Goal: Browse casually: Explore the website without a specific task or goal

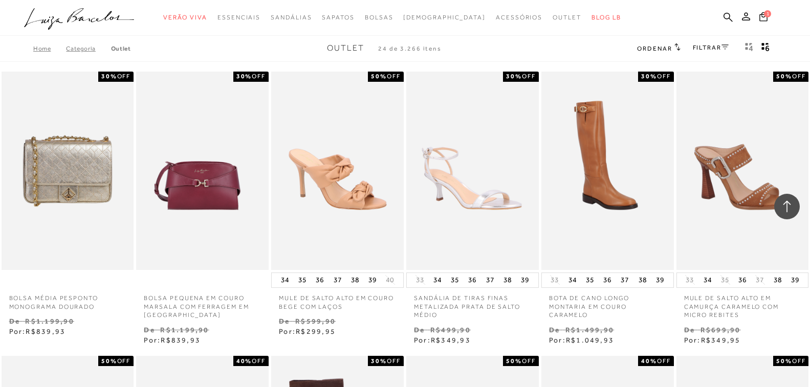
type input "[EMAIL_ADDRESS][DOMAIN_NAME]"
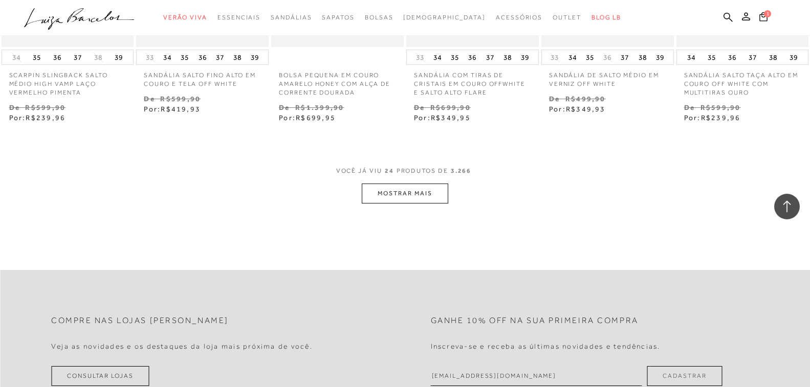
scroll to position [1177, 0]
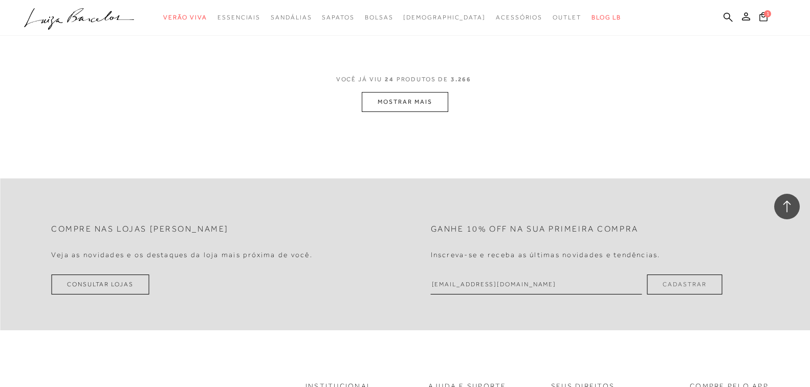
click at [419, 103] on button "MOSTRAR MAIS" at bounding box center [405, 102] width 86 height 20
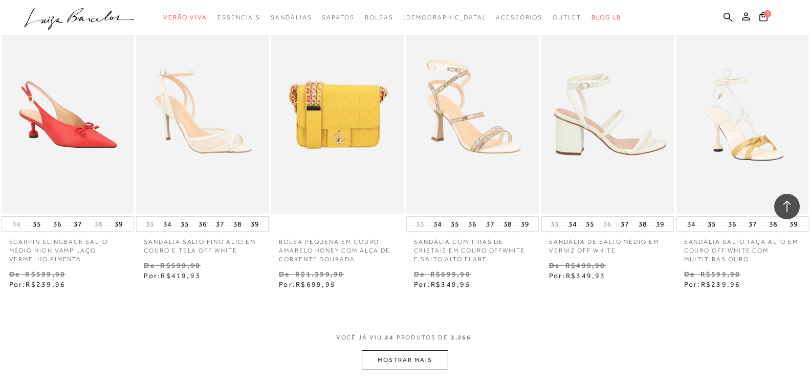
scroll to position [972, 0]
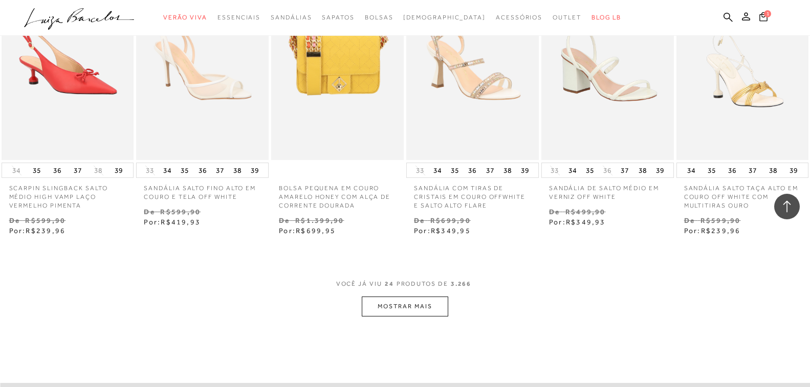
click at [413, 306] on button "MOSTRAR MAIS" at bounding box center [405, 307] width 86 height 20
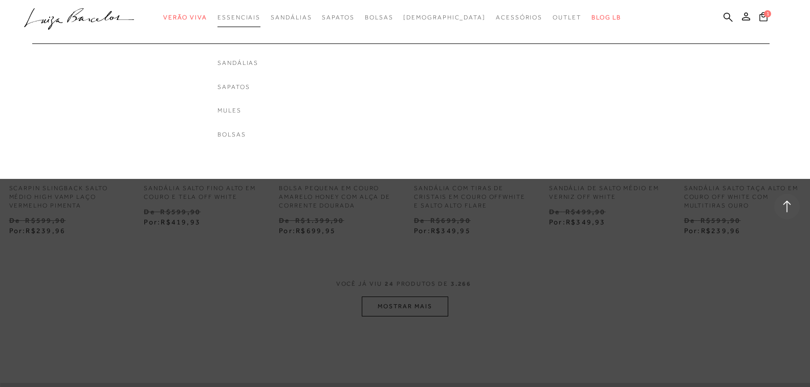
click at [260, 17] on span "Essenciais" at bounding box center [238, 17] width 43 height 7
click at [260, 15] on span "Essenciais" at bounding box center [238, 17] width 43 height 7
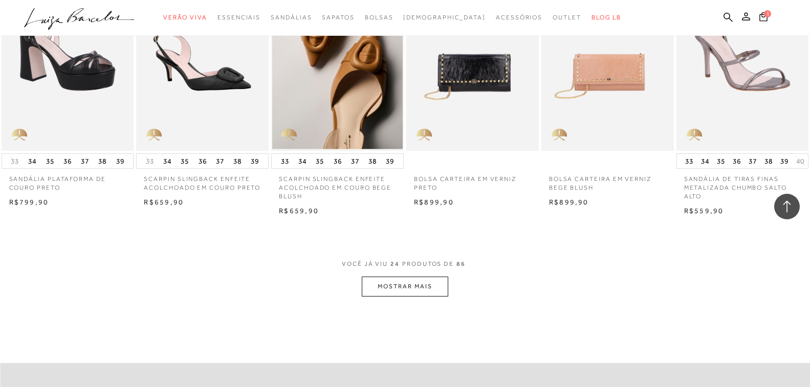
scroll to position [1023, 0]
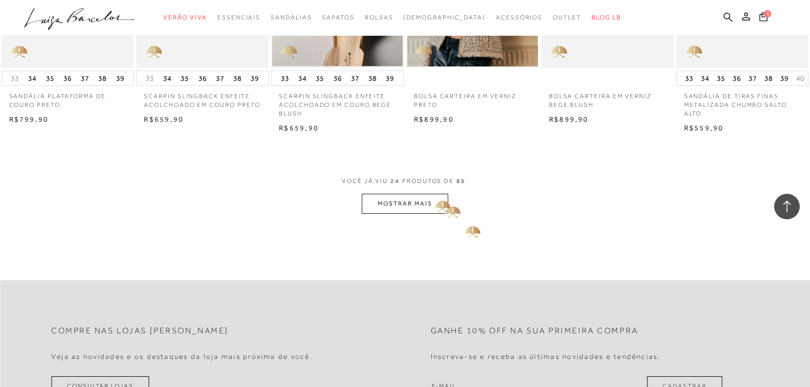
type input "[EMAIL_ADDRESS][DOMAIN_NAME]"
click at [433, 201] on button "MOSTRAR MAIS" at bounding box center [405, 204] width 86 height 20
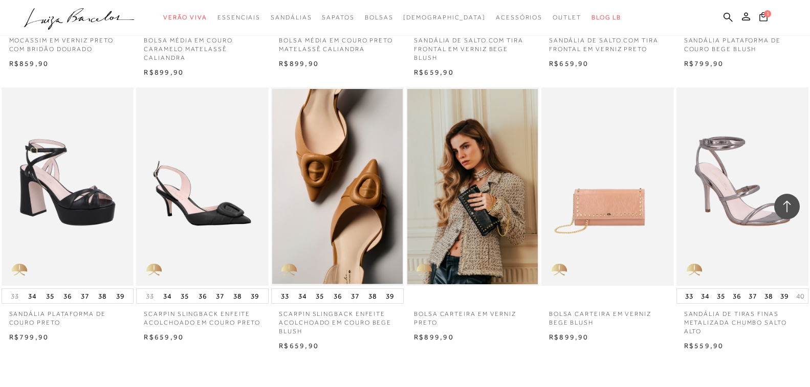
scroll to position [909, 0]
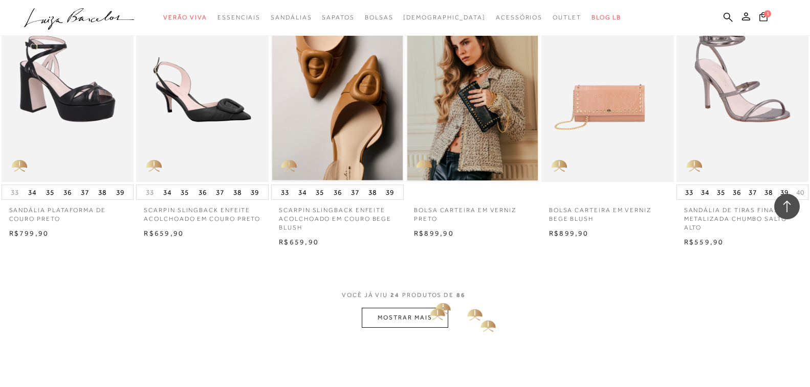
click at [418, 317] on button "MOSTRAR MAIS" at bounding box center [405, 318] width 86 height 20
click at [426, 319] on button "MOSTRAR MAIS" at bounding box center [405, 318] width 86 height 20
click at [414, 318] on button "MOSTRAR MAIS" at bounding box center [405, 318] width 86 height 20
